Goal: Task Accomplishment & Management: Manage account settings

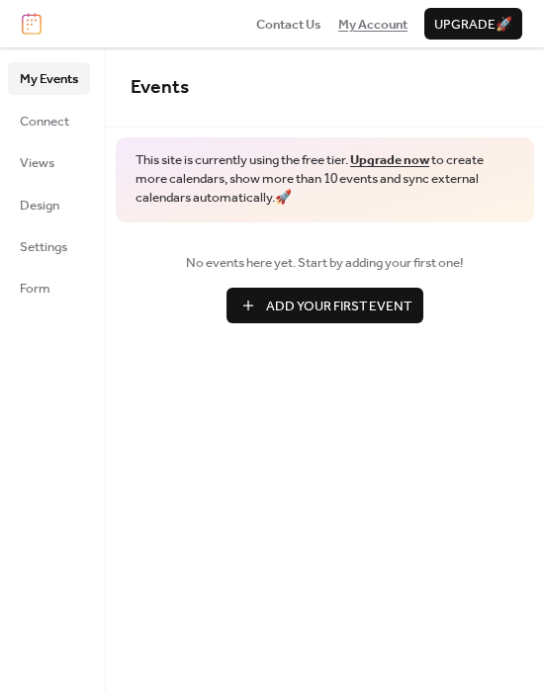
click at [376, 25] on span "My Account" at bounding box center [372, 25] width 69 height 20
click at [16, 206] on link "Design" at bounding box center [49, 205] width 82 height 32
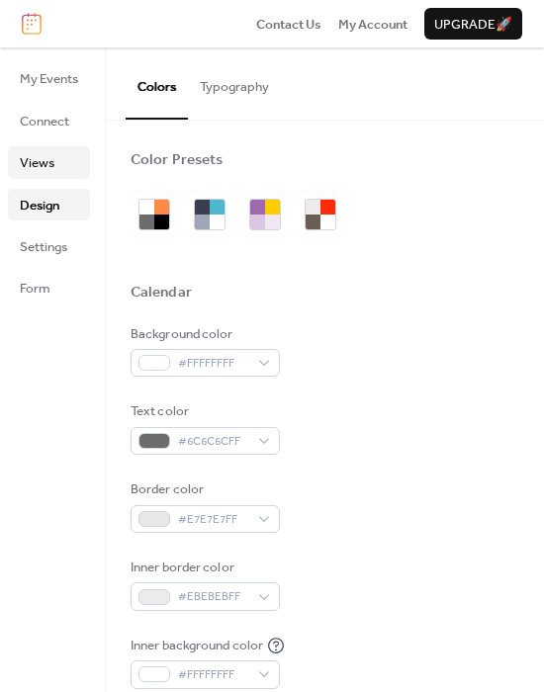
click at [35, 165] on span "Views" at bounding box center [37, 163] width 35 height 20
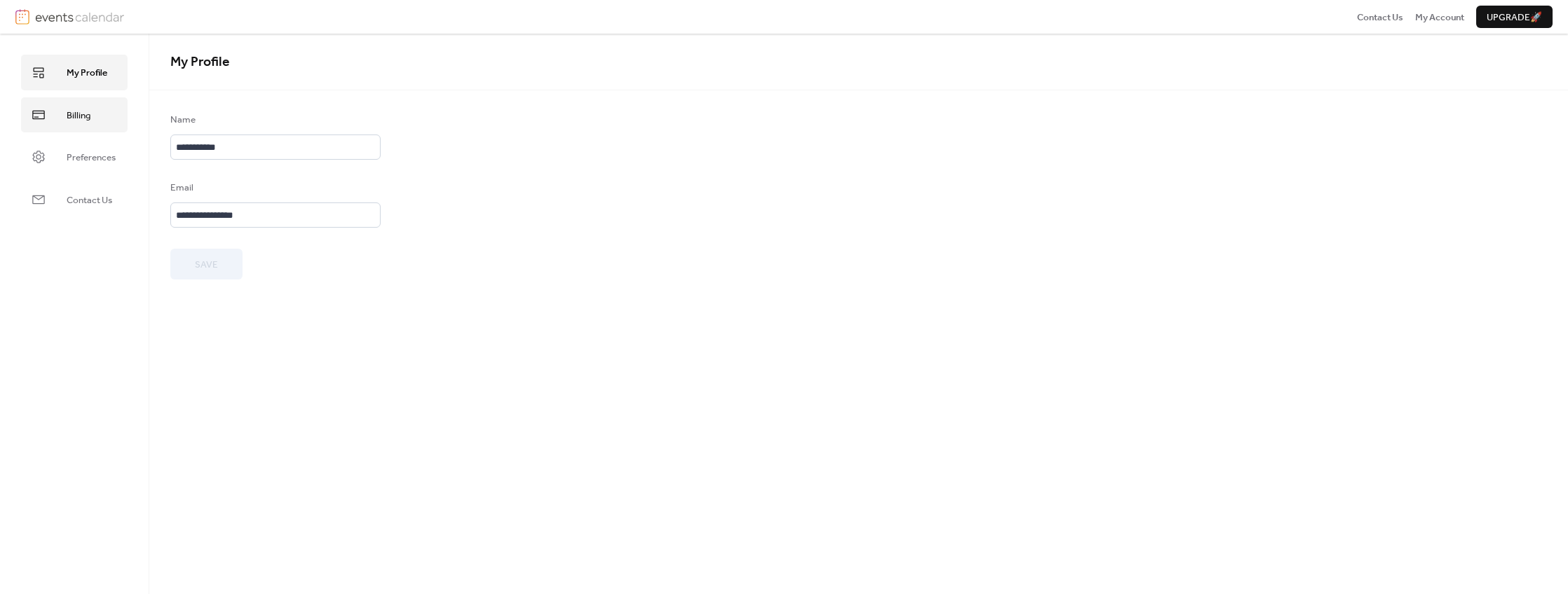
click at [72, 125] on link "Billing" at bounding box center [74, 114] width 106 height 35
click at [79, 159] on span "Preferences" at bounding box center [91, 158] width 49 height 14
click at [89, 113] on span "Billing" at bounding box center [79, 116] width 24 height 14
click at [91, 74] on span "My Profile" at bounding box center [87, 73] width 40 height 14
click at [77, 132] on link "Billing" at bounding box center [74, 114] width 106 height 35
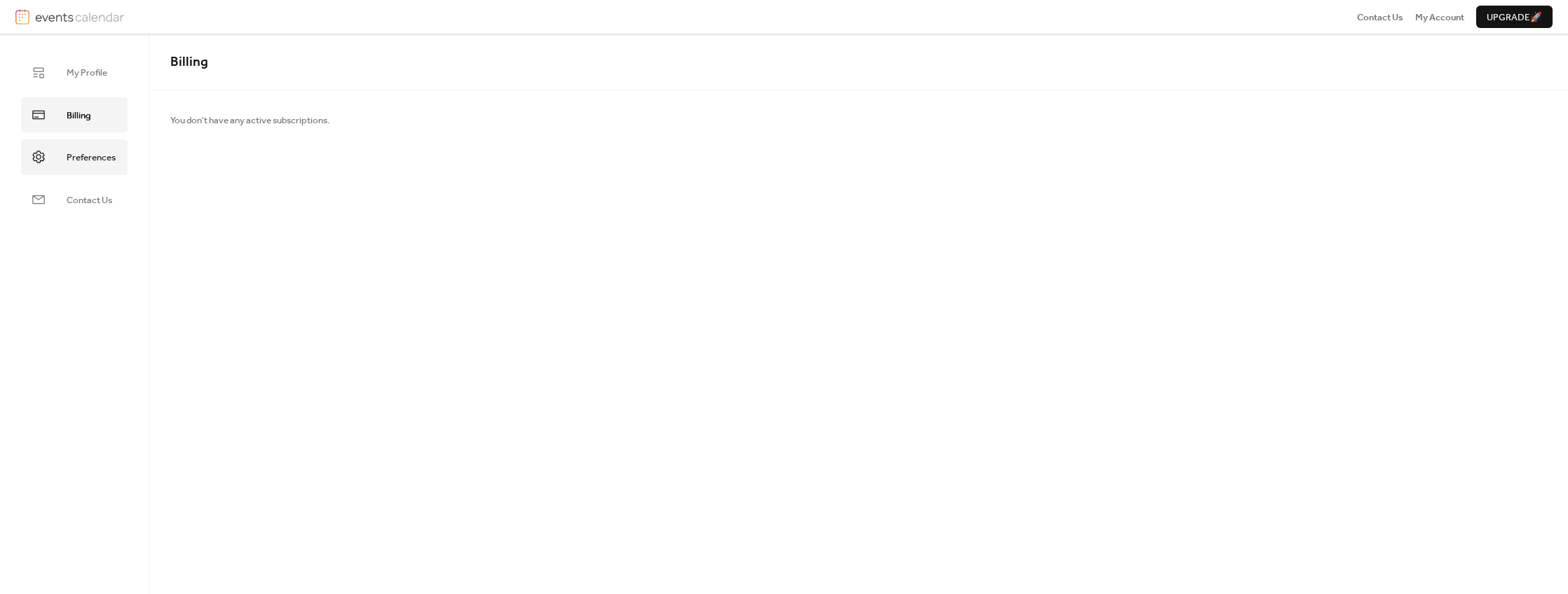
click at [94, 162] on span "Preferences" at bounding box center [91, 158] width 49 height 14
click at [94, 118] on link "Billing" at bounding box center [74, 114] width 106 height 35
click at [94, 76] on span "My Profile" at bounding box center [87, 73] width 40 height 14
click at [79, 113] on span "Billing" at bounding box center [79, 116] width 24 height 14
click at [87, 80] on span "My Profile" at bounding box center [87, 73] width 40 height 14
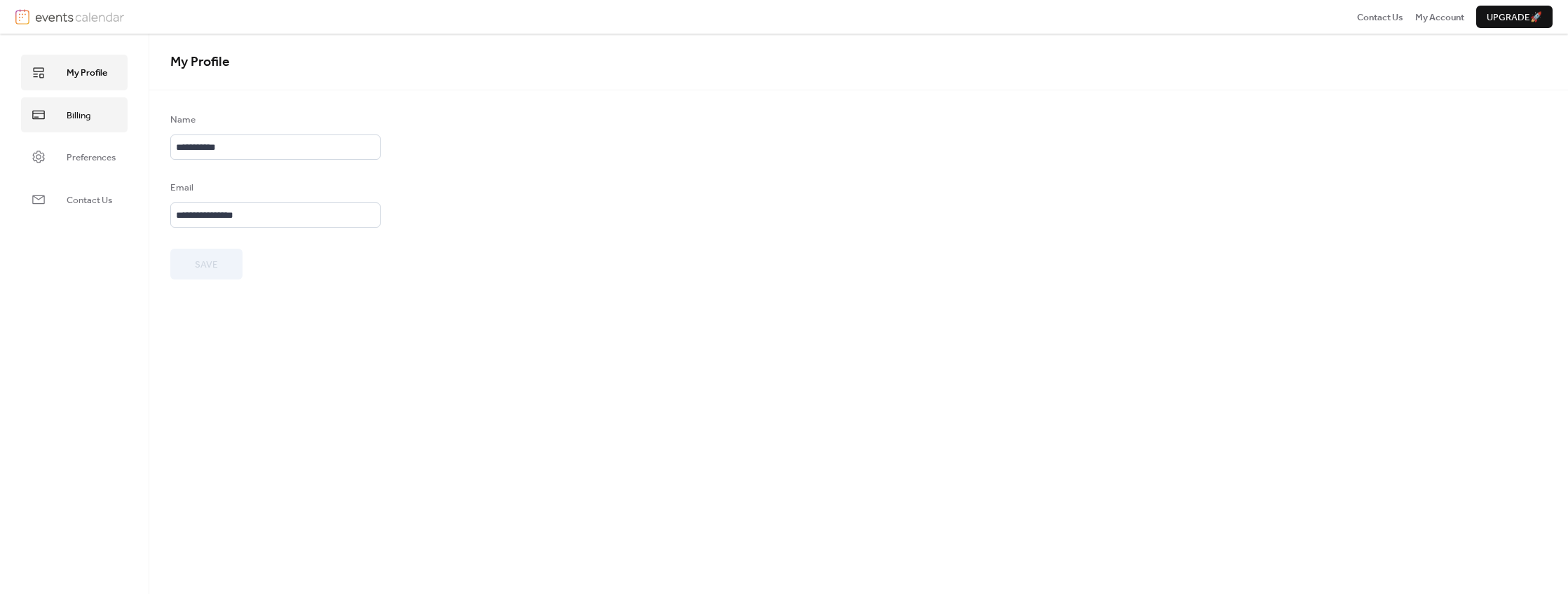
click at [82, 108] on span "Billing" at bounding box center [79, 116] width 24 height 14
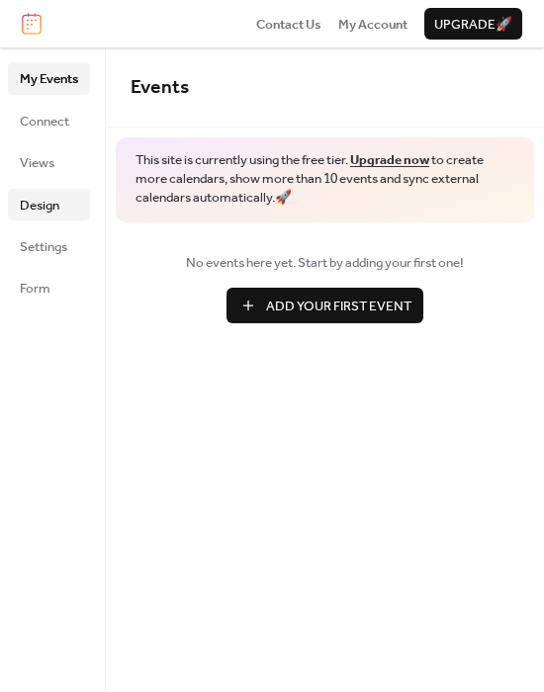
click at [41, 196] on span "Design" at bounding box center [40, 206] width 40 height 20
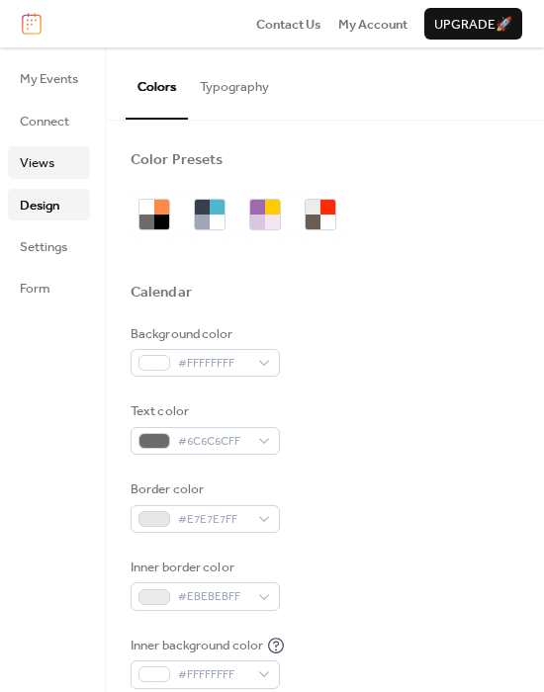
click at [39, 159] on span "Views" at bounding box center [37, 163] width 35 height 20
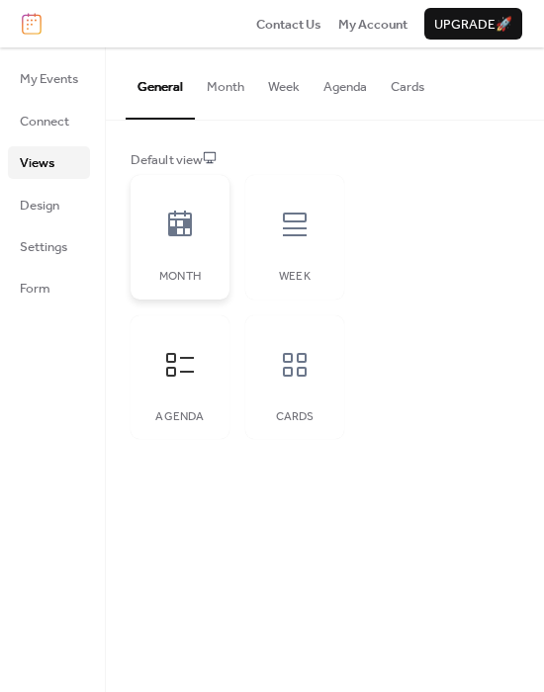
click at [189, 217] on icon at bounding box center [180, 225] width 32 height 32
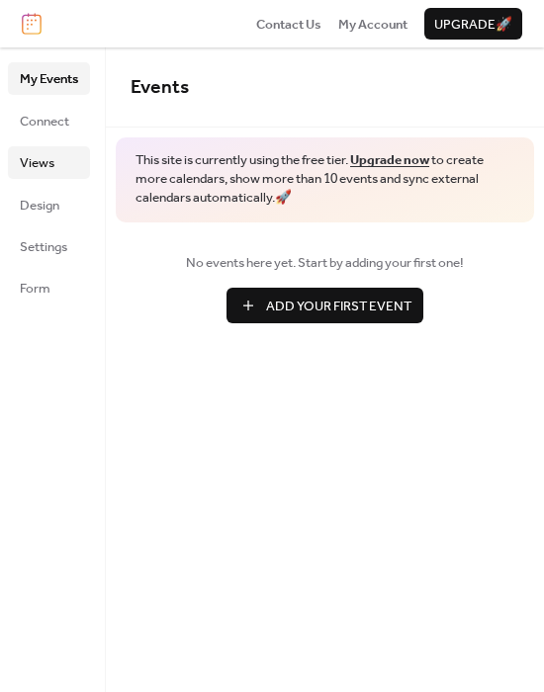
click at [24, 157] on span "Views" at bounding box center [37, 163] width 35 height 20
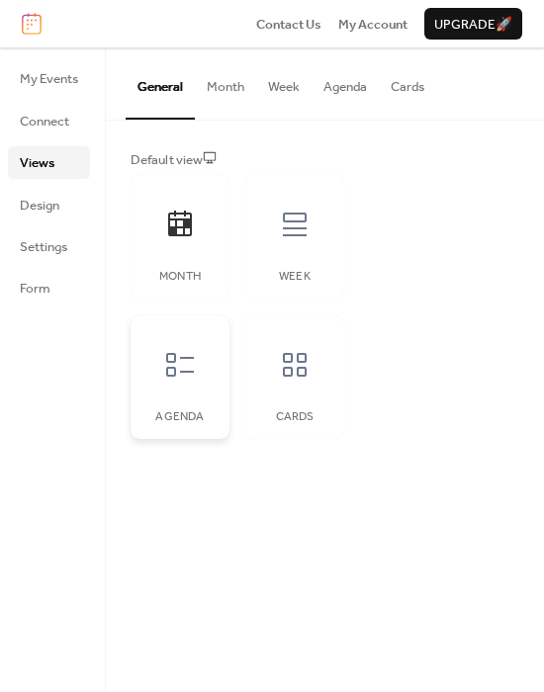
click at [168, 349] on icon at bounding box center [180, 365] width 32 height 32
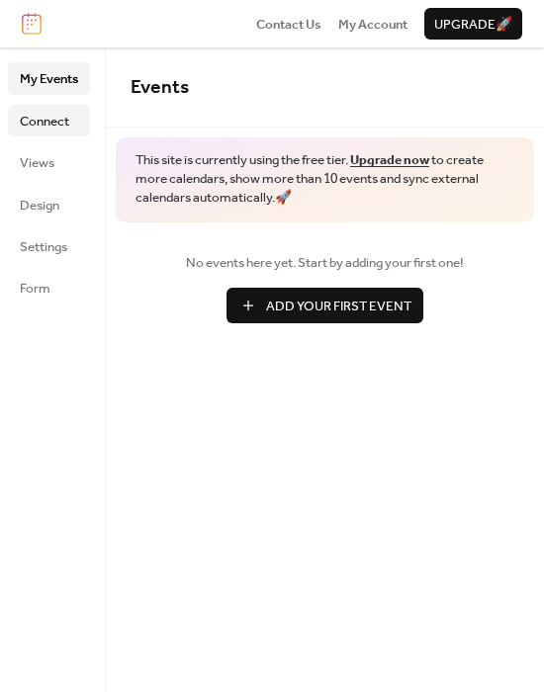
click at [34, 122] on span "Connect" at bounding box center [44, 122] width 49 height 20
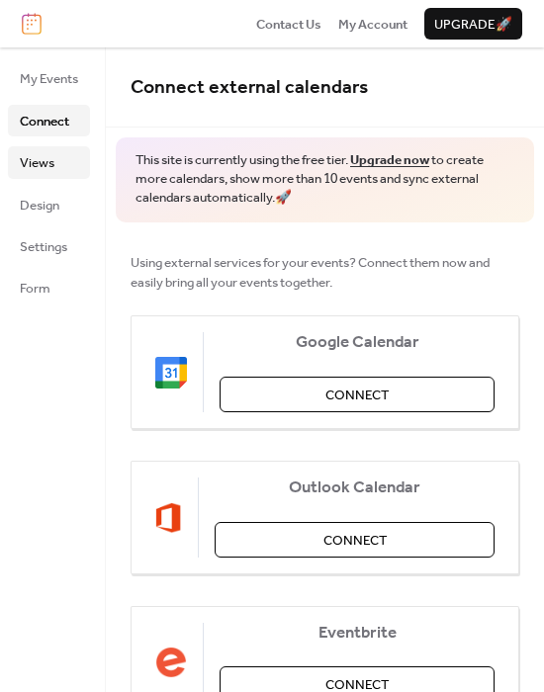
click at [53, 170] on span "Views" at bounding box center [37, 163] width 35 height 20
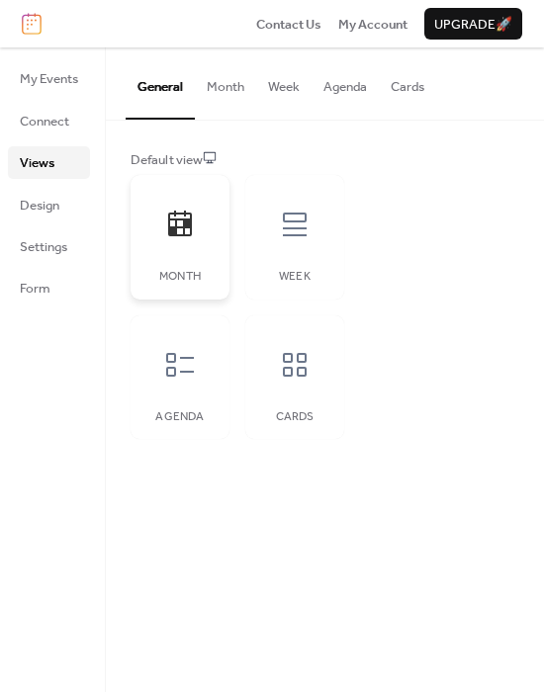
click at [173, 236] on icon at bounding box center [180, 224] width 24 height 26
